Goal: Transaction & Acquisition: Purchase product/service

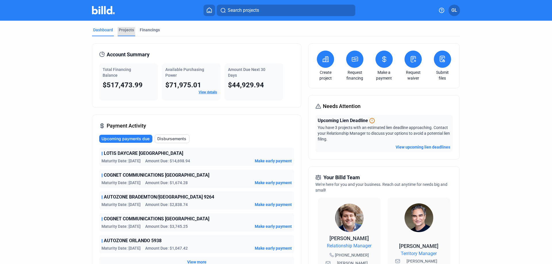
click at [127, 31] on div "Projects" at bounding box center [126, 30] width 15 height 6
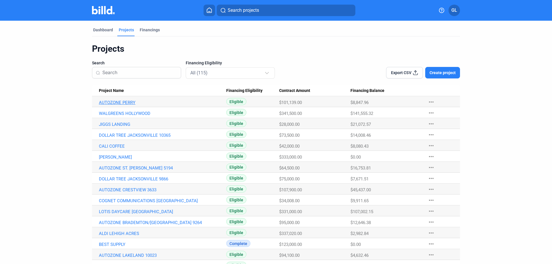
click at [127, 104] on link "AUTOZONE PERRY" at bounding box center [162, 102] width 127 height 5
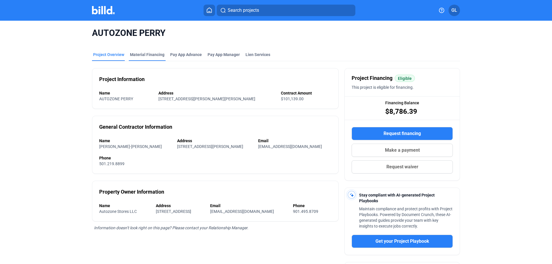
click at [148, 54] on div "Material Financing" at bounding box center [147, 55] width 35 height 6
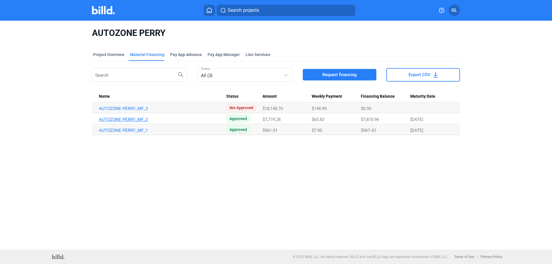
click at [138, 111] on link "AUTOZONE PERRY_MF_2" at bounding box center [162, 108] width 127 height 5
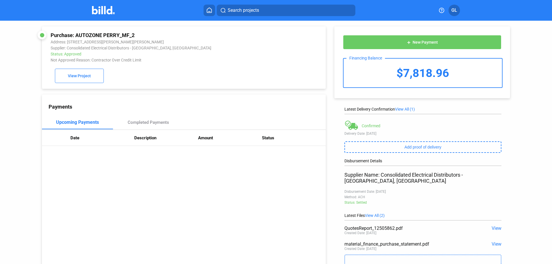
click at [100, 8] on img at bounding box center [103, 10] width 23 height 8
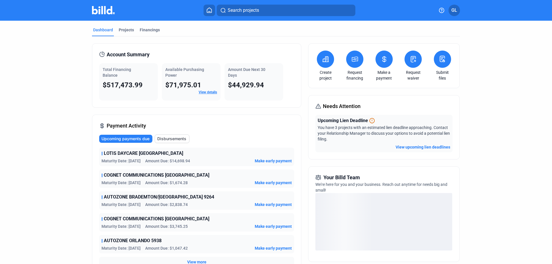
click at [382, 64] on button at bounding box center [384, 59] width 17 height 17
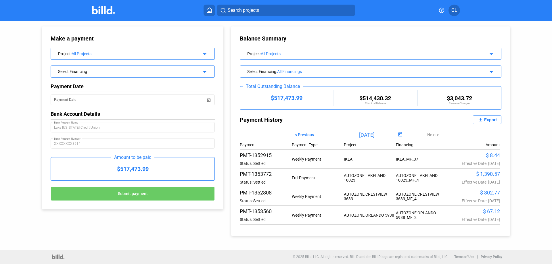
click at [102, 54] on div "All Projects" at bounding box center [132, 53] width 121 height 5
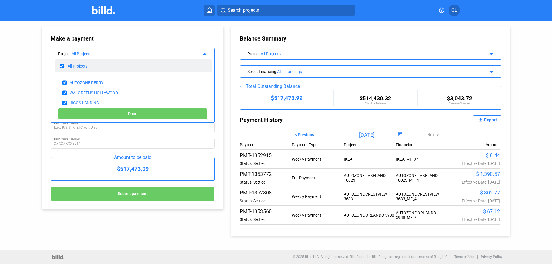
click at [62, 66] on input "checkbox" at bounding box center [62, 66] width 4 height 9
checkbox input "false"
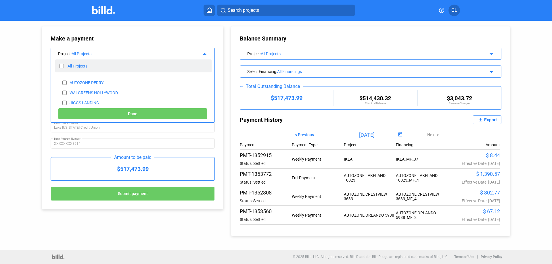
checkbox input "false"
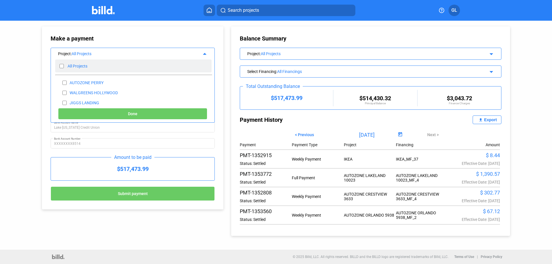
checkbox input "false"
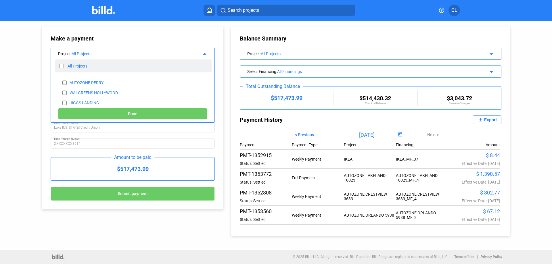
checkbox input "false"
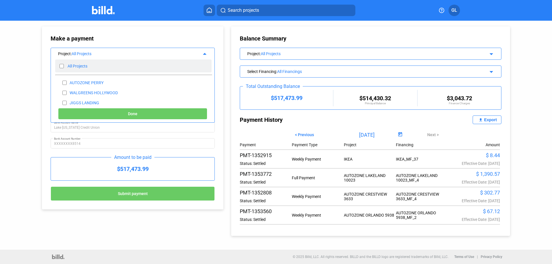
checkbox input "false"
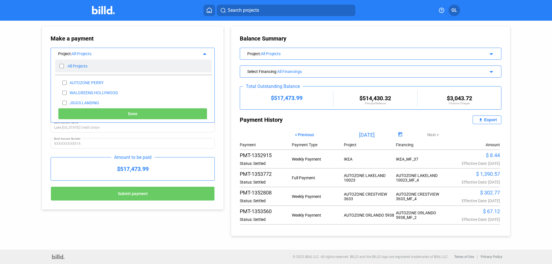
checkbox input "false"
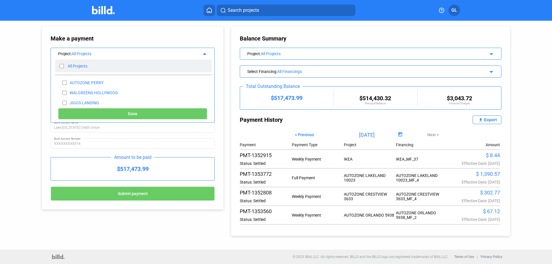
checkbox input "false"
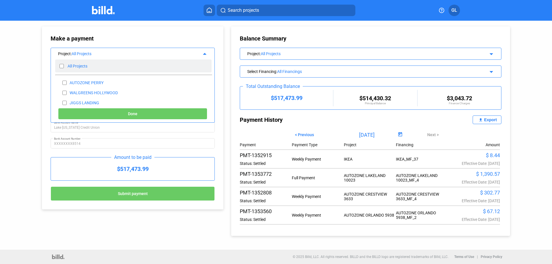
checkbox input "false"
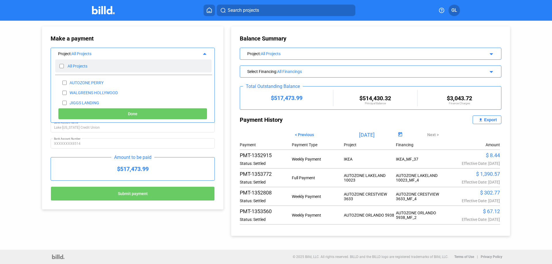
checkbox input "false"
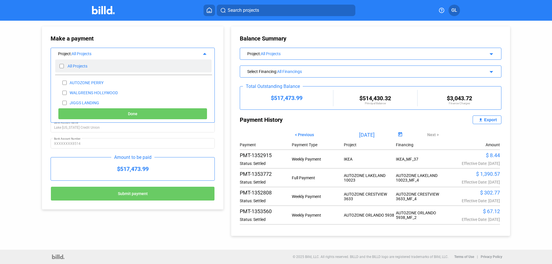
checkbox input "false"
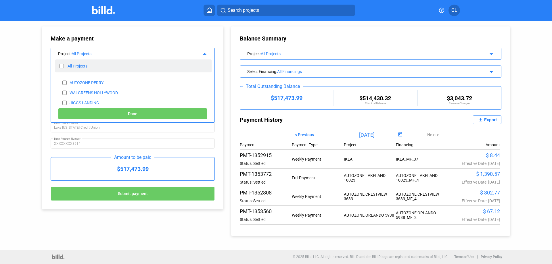
checkbox input "false"
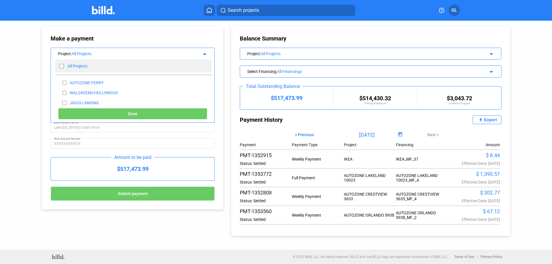
checkbox input "false"
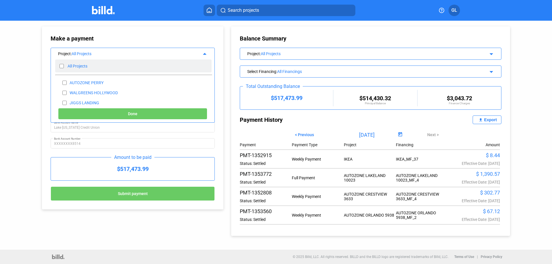
checkbox input "false"
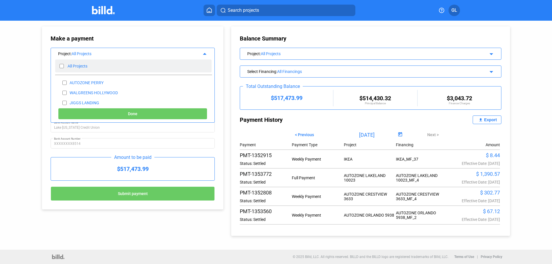
checkbox input "false"
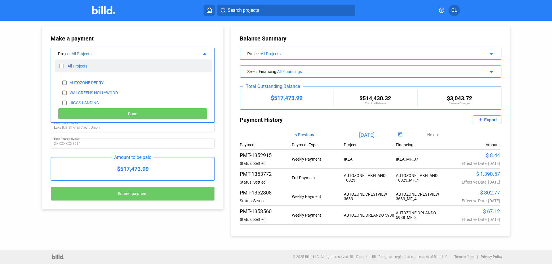
checkbox input "false"
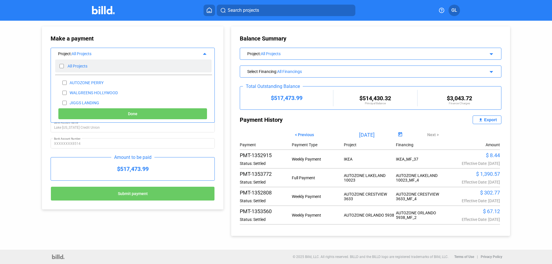
checkbox input "false"
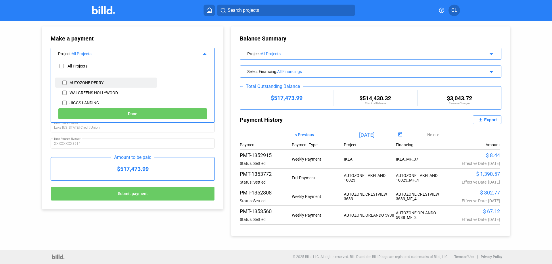
click at [66, 82] on input "checkbox" at bounding box center [64, 83] width 4 height 9
checkbox input "true"
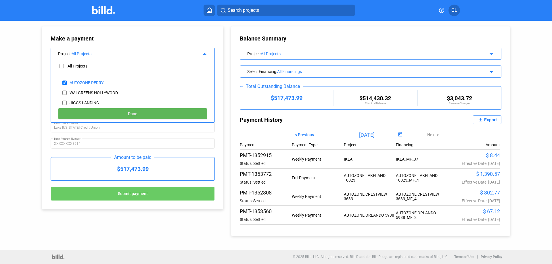
drag, startPoint x: 133, startPoint y: 109, endPoint x: 142, endPoint y: 110, distance: 8.4
click at [133, 109] on button "Done" at bounding box center [132, 114] width 149 height 12
type input "[DATE]"
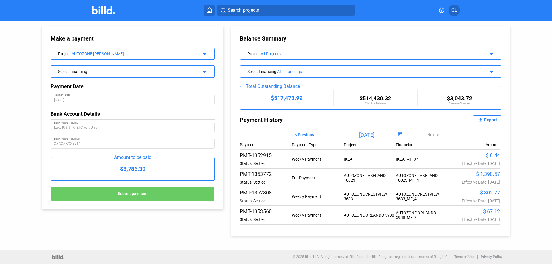
click at [95, 68] on div "Select Financing" at bounding box center [125, 71] width 134 height 6
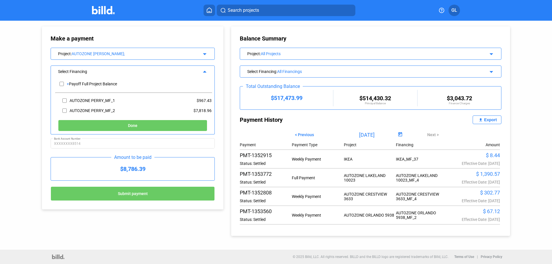
click at [32, 108] on div "Make a payment Project : AUTOZONE PERRY; arrow_drop_down Select Financing arrow…" at bounding box center [127, 115] width 199 height 189
